Goal: Task Accomplishment & Management: Use online tool/utility

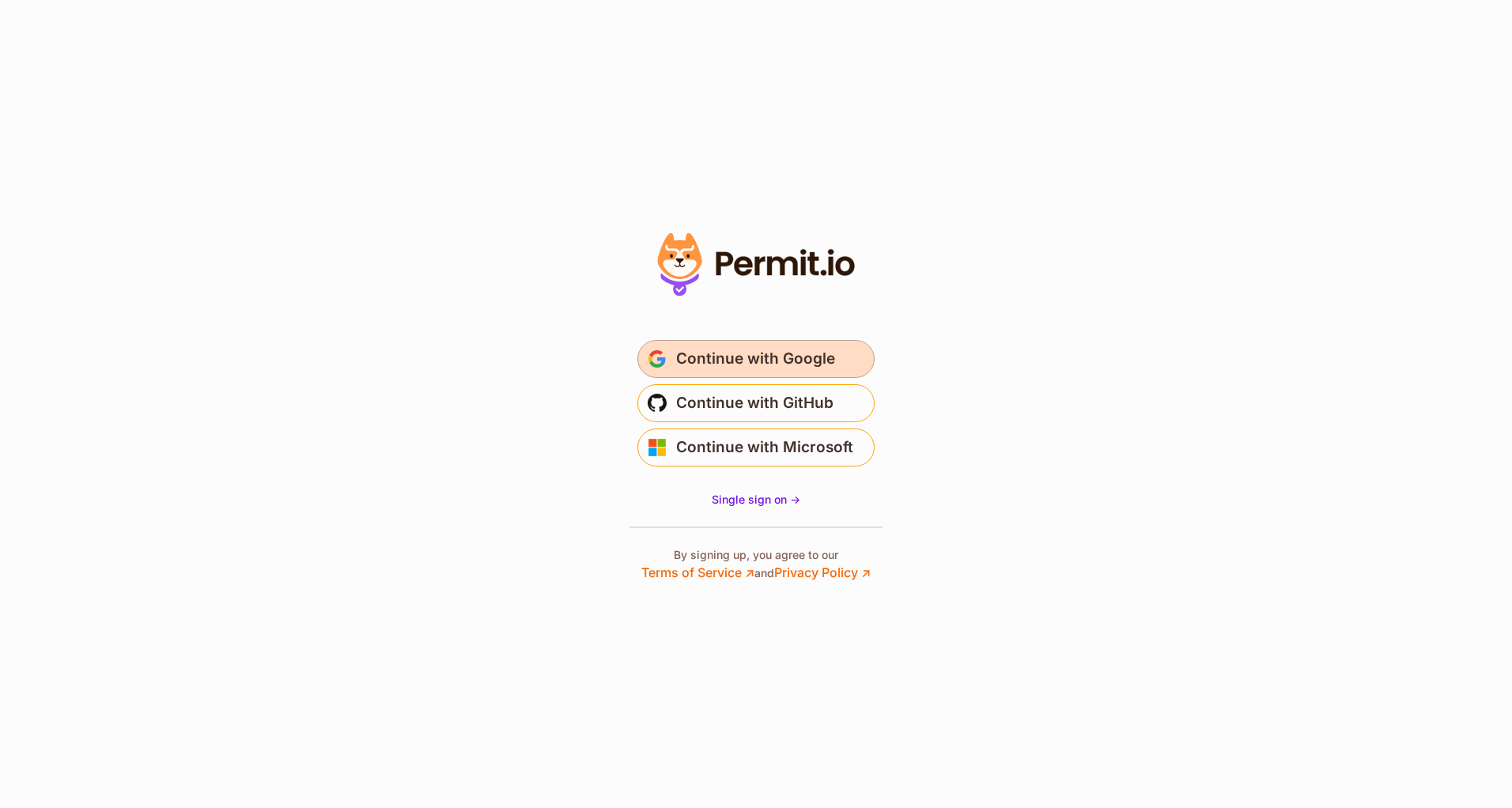
click at [772, 361] on span "Continue with Google" at bounding box center [756, 359] width 159 height 26
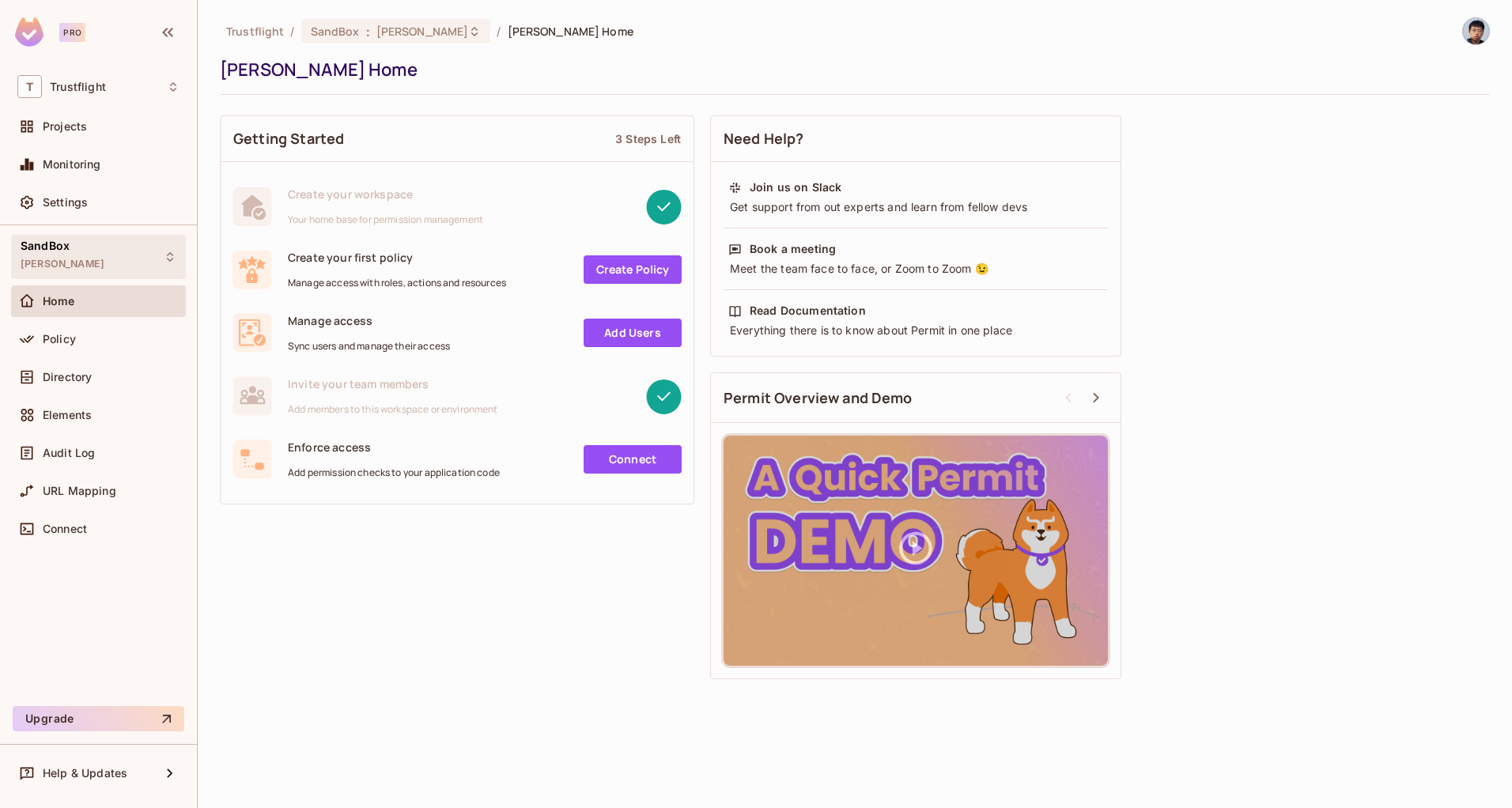
click at [79, 263] on div "SandBox alex_dev" at bounding box center [99, 256] width 175 height 43
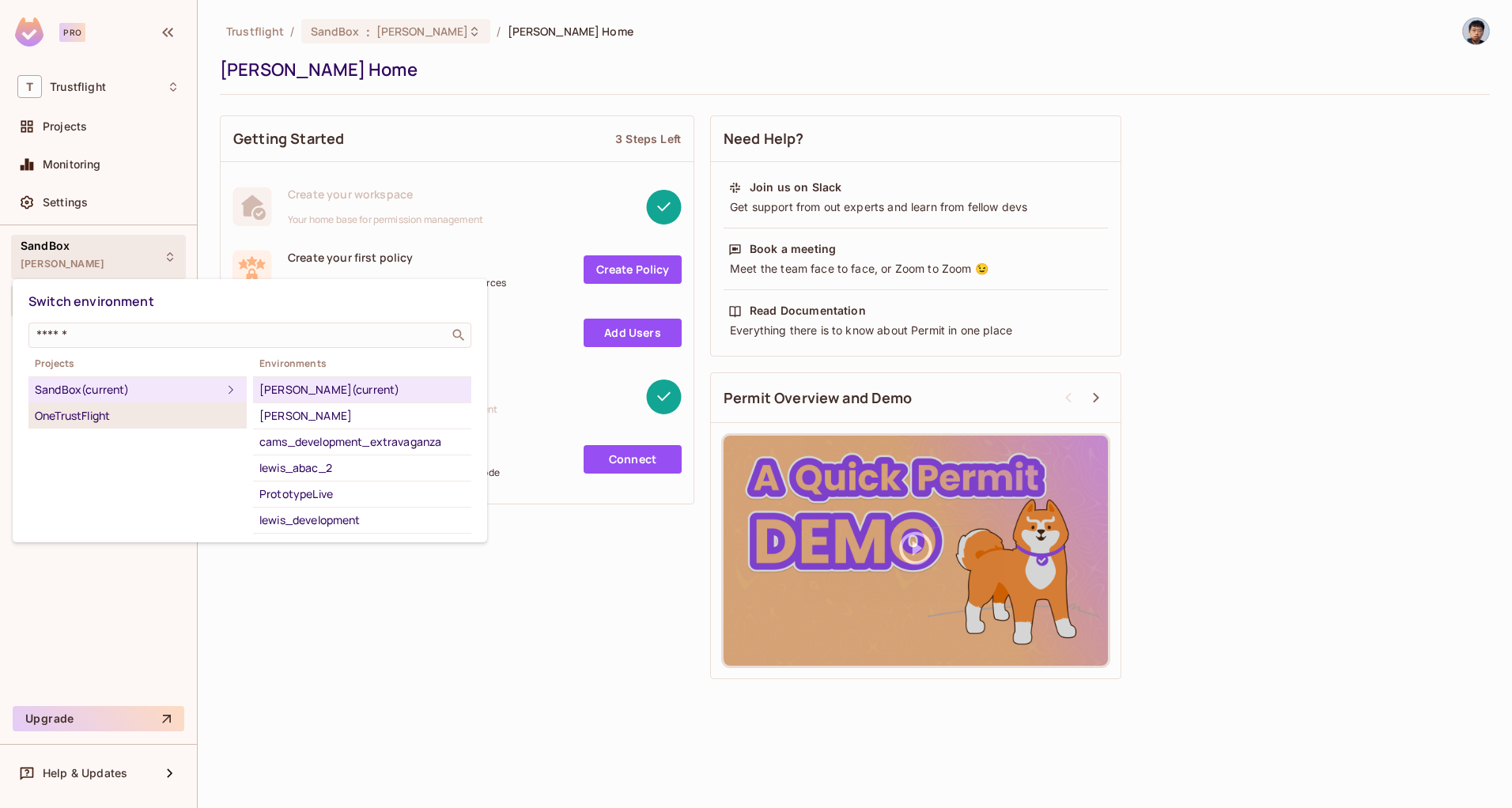
click at [156, 415] on div "OneTrustFlight" at bounding box center [137, 416] width 205 height 19
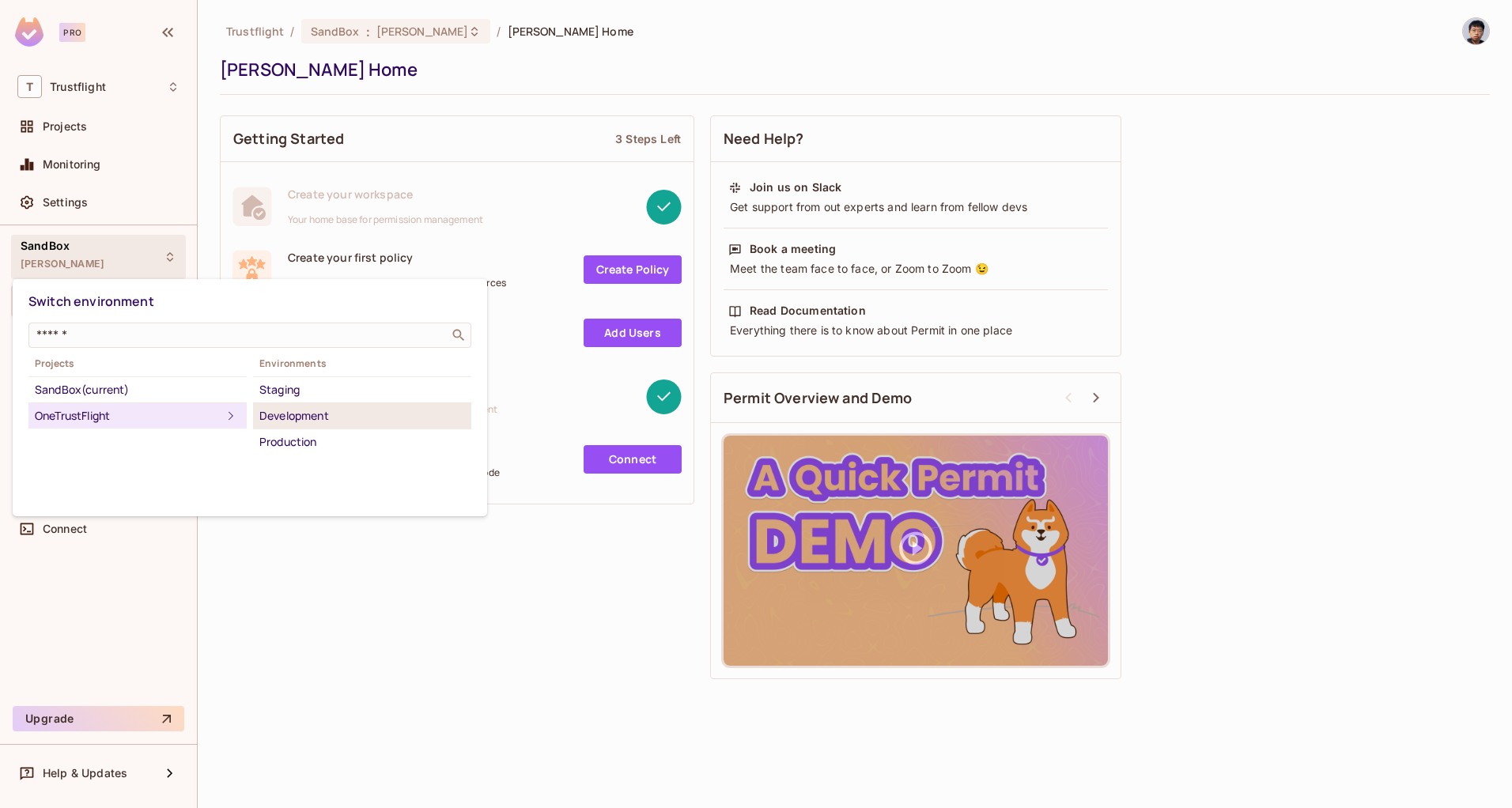
click at [342, 411] on div "Development" at bounding box center [361, 416] width 205 height 19
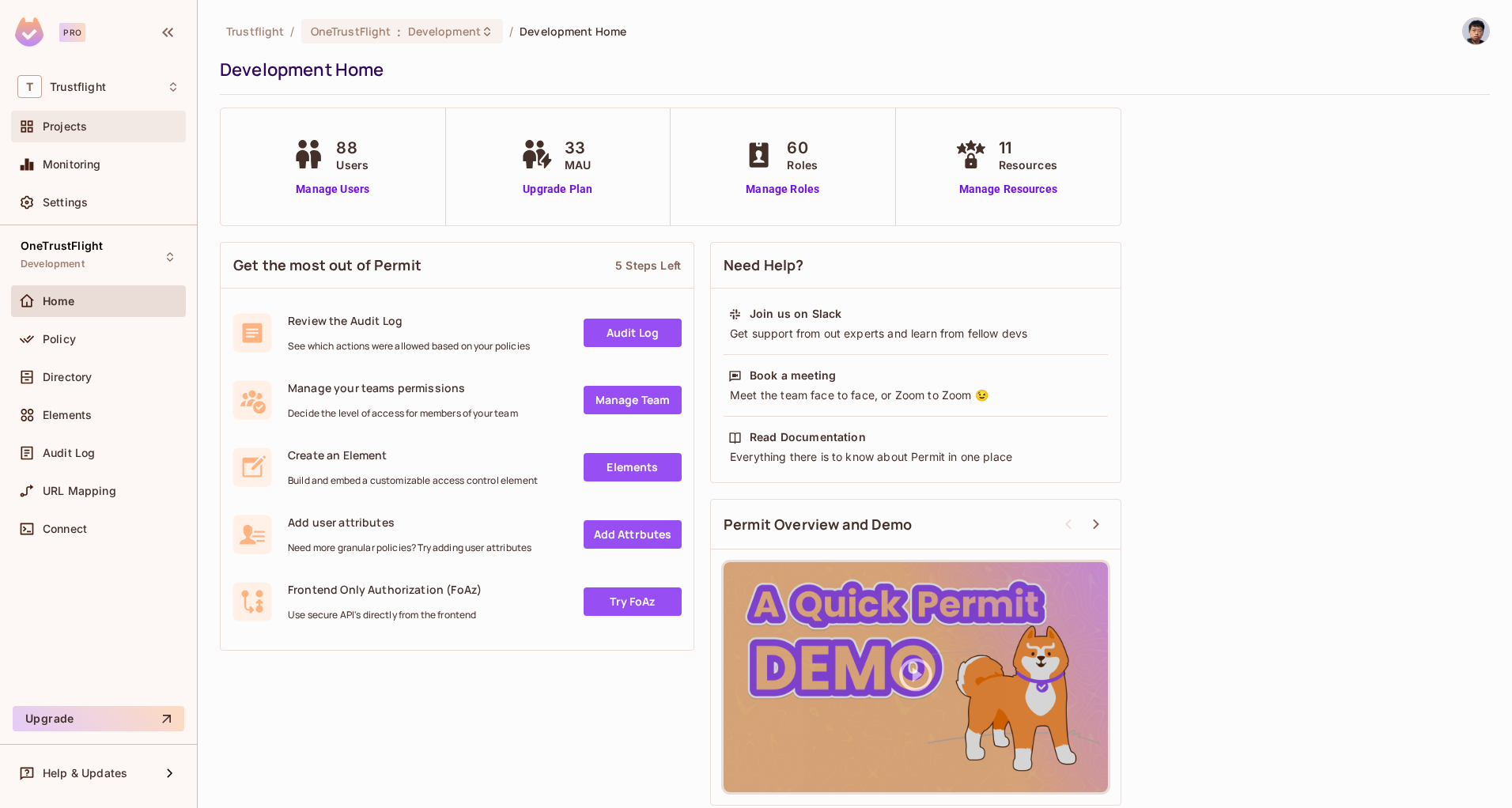
click at [78, 123] on span "Projects" at bounding box center [64, 126] width 44 height 12
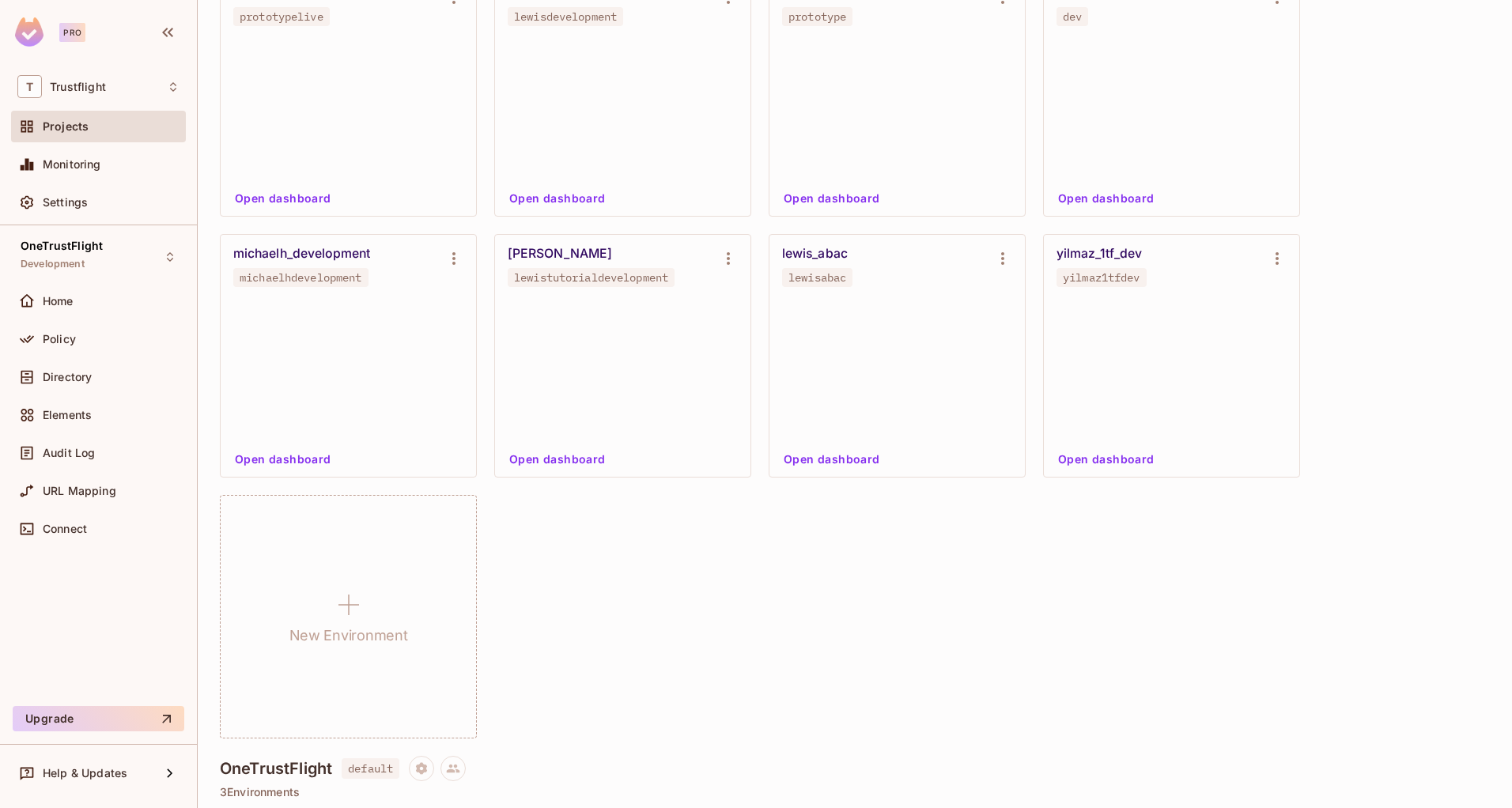
scroll to position [767, 0]
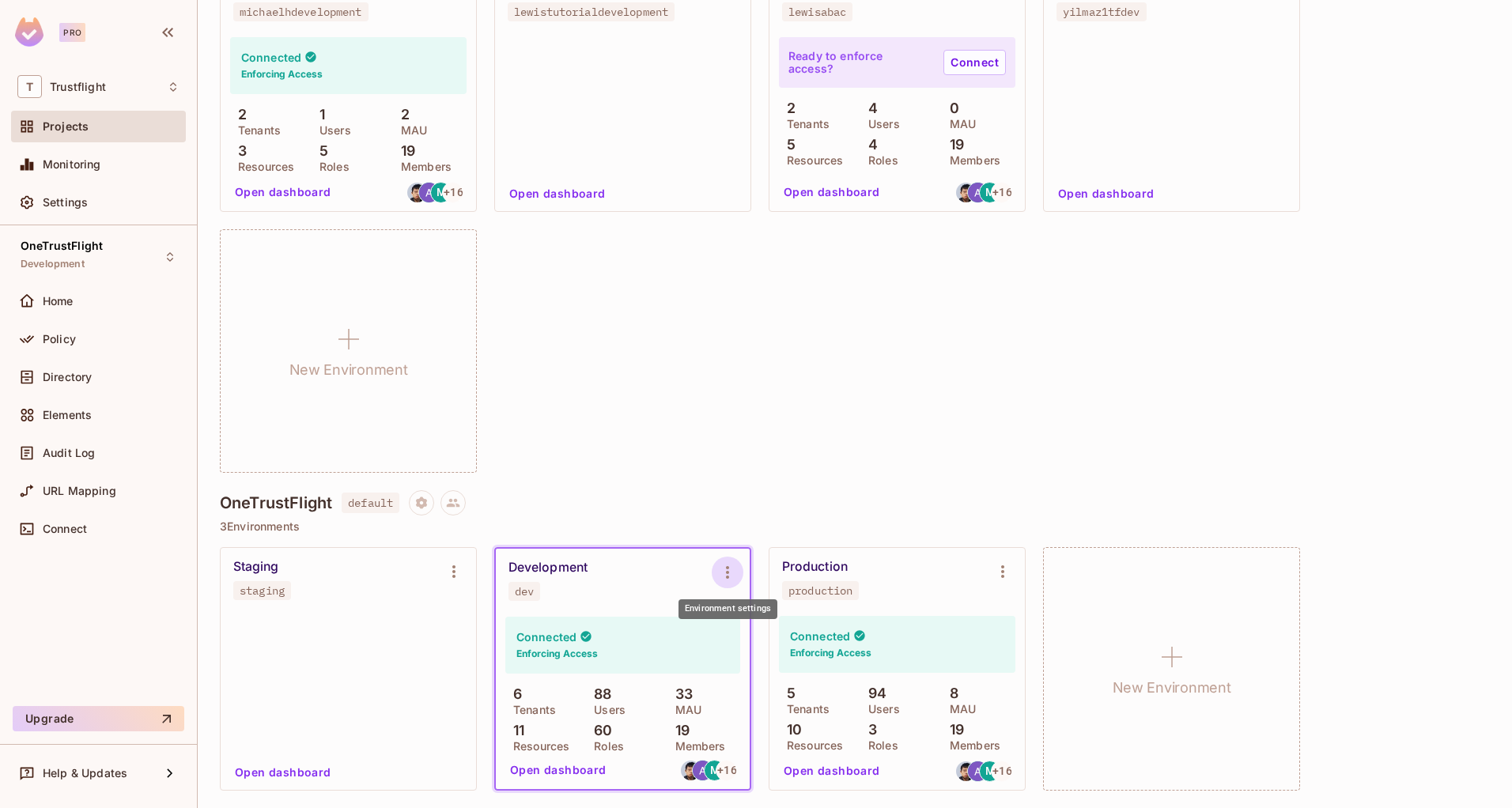
click at [725, 573] on icon "Environment settings" at bounding box center [727, 573] width 19 height 19
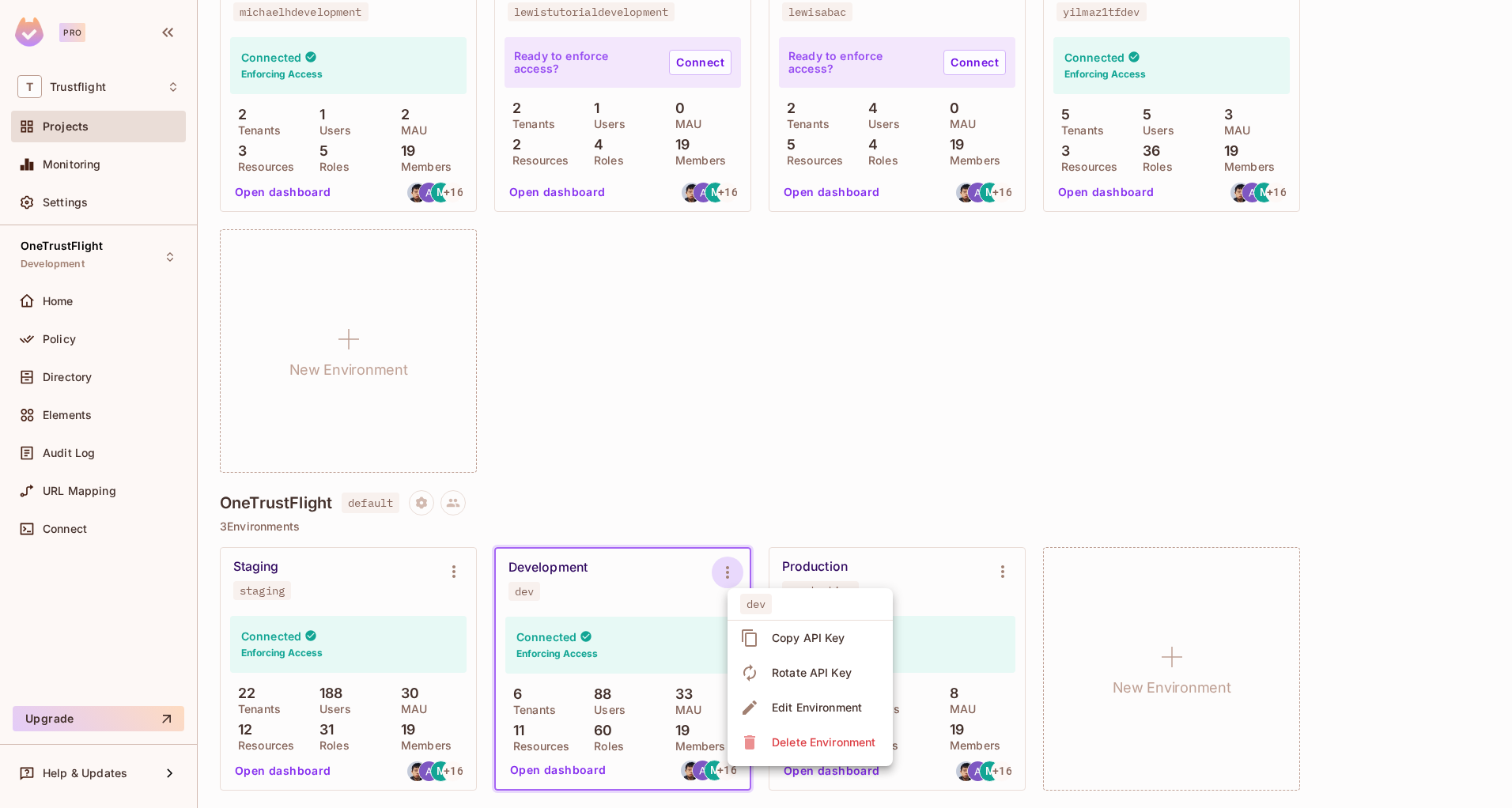
click at [806, 641] on div "Copy API Key" at bounding box center [808, 638] width 73 height 16
